Goal: Find specific page/section: Find specific page/section

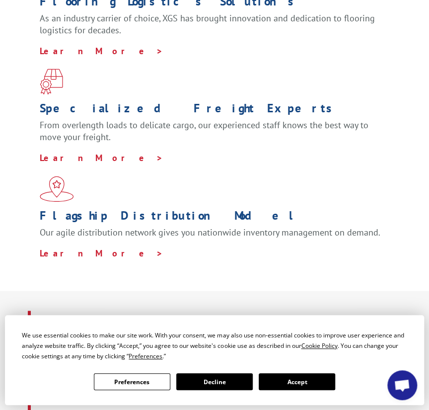
scroll to position [348, 0]
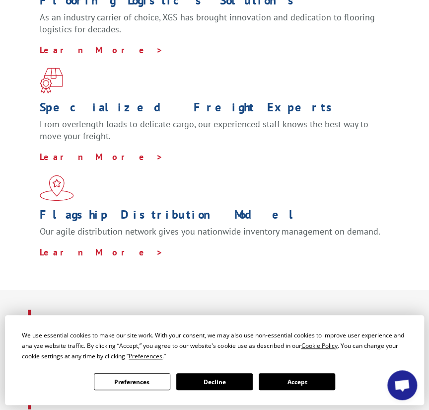
click at [296, 379] on button "Accept" at bounding box center [297, 381] width 77 height 17
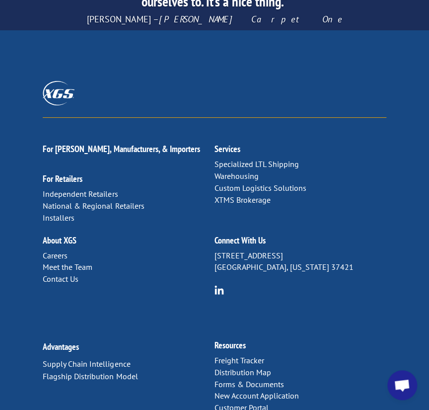
scroll to position [2335, 0]
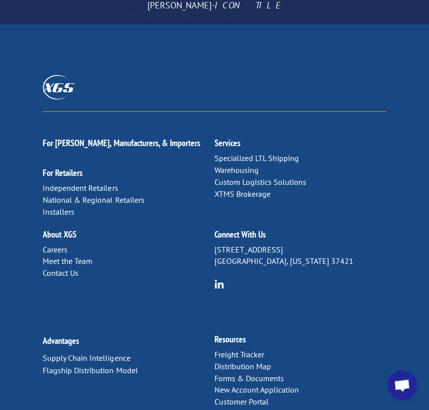
click at [255, 361] on link "Distribution Map" at bounding box center [243, 366] width 57 height 10
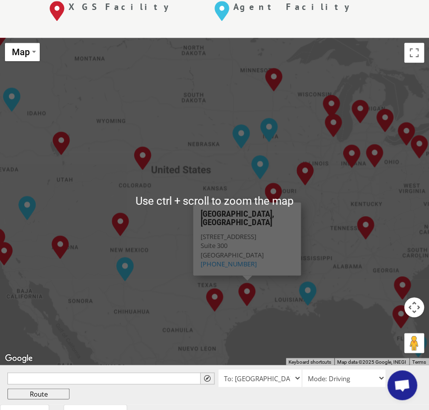
scroll to position [348, 0]
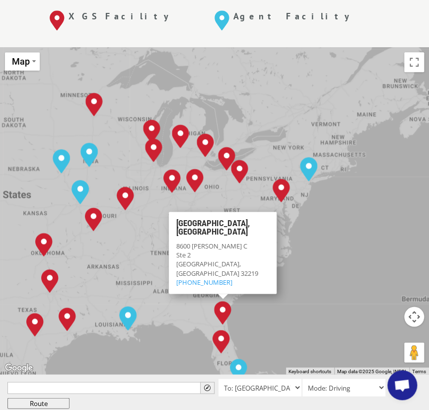
drag, startPoint x: 345, startPoint y: 281, endPoint x: 192, endPoint y: 297, distance: 153.8
click at [192, 297] on div "[GEOGRAPHIC_DATA], [GEOGRAPHIC_DATA] [GEOGRAPHIC_DATA], [GEOGRAPHIC_DATA] [GEOG…" at bounding box center [214, 210] width 429 height 327
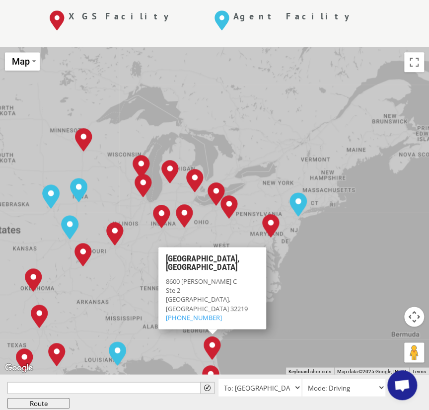
drag, startPoint x: 340, startPoint y: 178, endPoint x: 330, endPoint y: 215, distance: 38.2
click at [330, 215] on div "[GEOGRAPHIC_DATA], [GEOGRAPHIC_DATA] [GEOGRAPHIC_DATA], [GEOGRAPHIC_DATA] [GEOG…" at bounding box center [214, 210] width 429 height 327
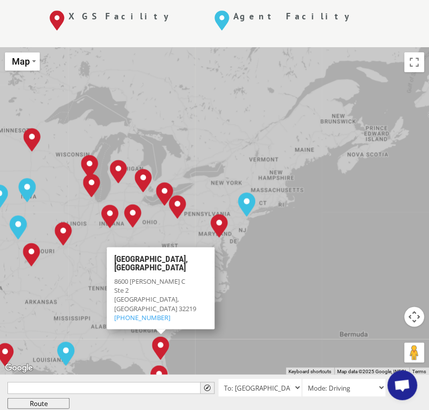
drag, startPoint x: 337, startPoint y: 215, endPoint x: 346, endPoint y: 197, distance: 20.4
click at [344, 199] on div "[GEOGRAPHIC_DATA], [GEOGRAPHIC_DATA] [GEOGRAPHIC_DATA], [GEOGRAPHIC_DATA] [GEOG…" at bounding box center [214, 210] width 429 height 327
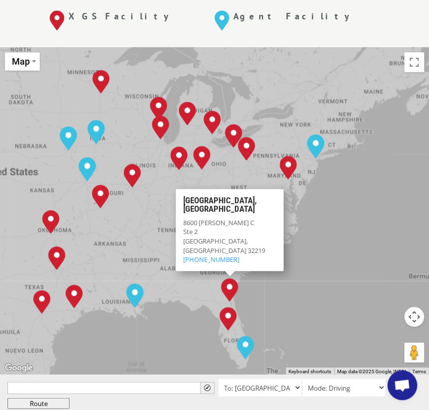
drag, startPoint x: 334, startPoint y: 200, endPoint x: 394, endPoint y: 162, distance: 70.6
click at [394, 162] on div "[GEOGRAPHIC_DATA], [GEOGRAPHIC_DATA] [GEOGRAPHIC_DATA], [GEOGRAPHIC_DATA] [GEOG…" at bounding box center [214, 210] width 429 height 327
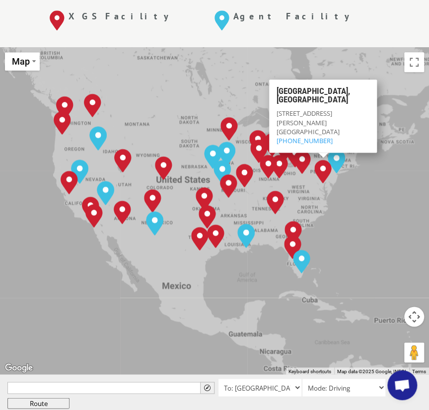
click at [363, 168] on div "[GEOGRAPHIC_DATA], [GEOGRAPHIC_DATA] [GEOGRAPHIC_DATA], [GEOGRAPHIC_DATA] [GEOG…" at bounding box center [214, 210] width 429 height 327
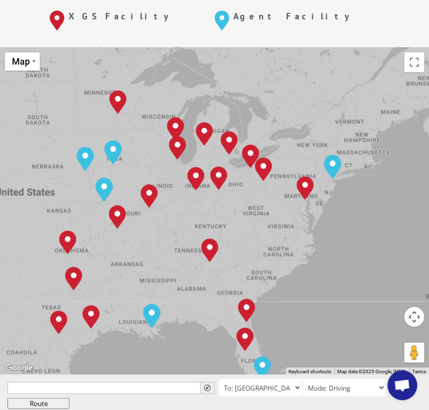
drag, startPoint x: 360, startPoint y: 175, endPoint x: 385, endPoint y: 212, distance: 44.1
click at [383, 212] on div "[GEOGRAPHIC_DATA], [GEOGRAPHIC_DATA] [GEOGRAPHIC_DATA], [GEOGRAPHIC_DATA] [GEOG…" at bounding box center [214, 210] width 429 height 327
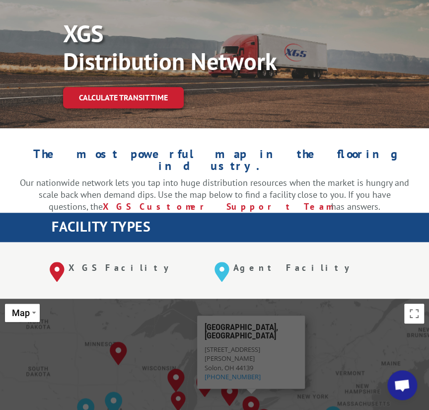
scroll to position [0, 0]
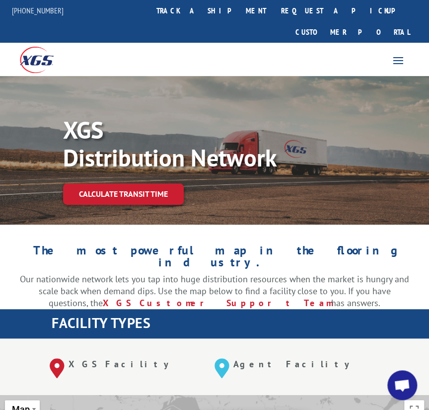
click at [346, 273] on p "Our nationwide network lets you tap into huge distribution resources when the m…" at bounding box center [214, 290] width 389 height 35
